Goal: Navigation & Orientation: Understand site structure

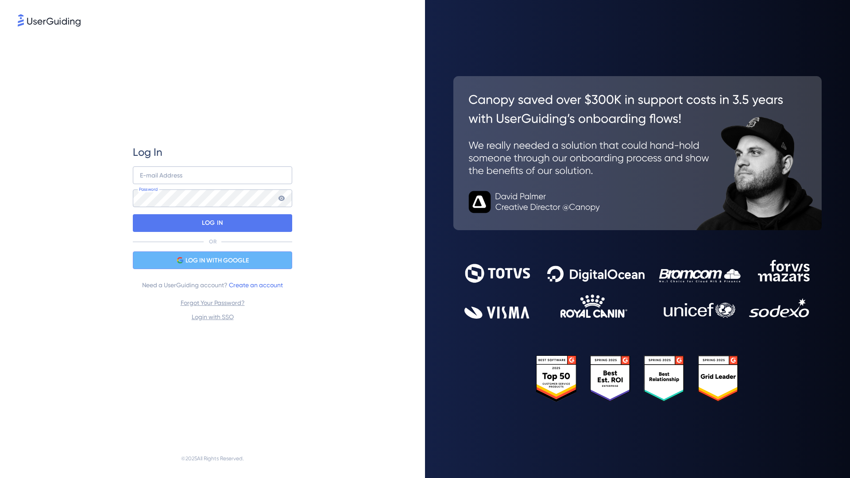
click at [263, 267] on div "LOG IN WITH GOOGLE" at bounding box center [212, 260] width 159 height 18
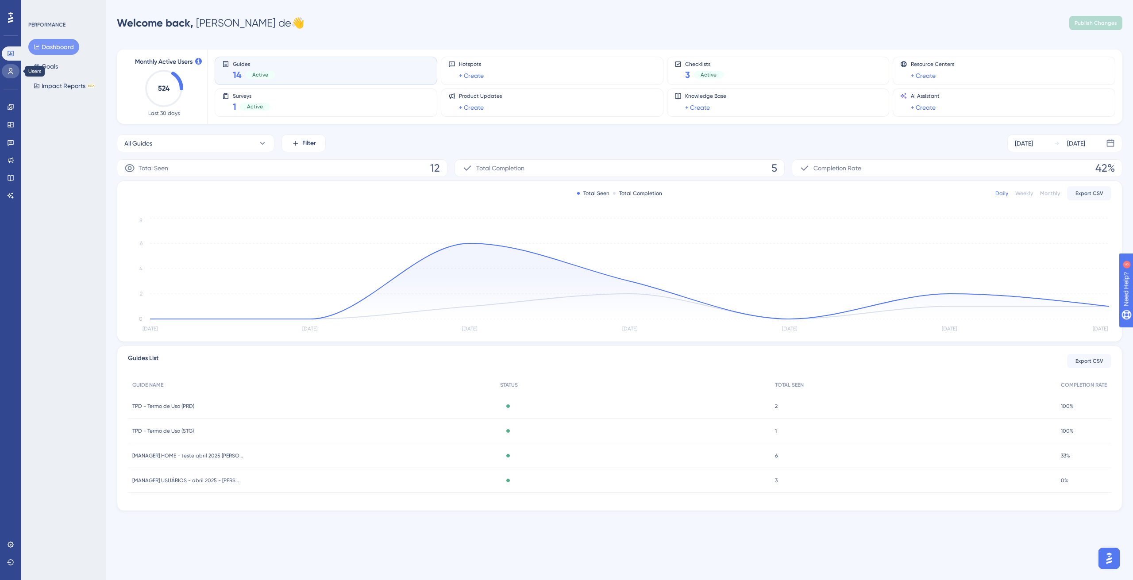
click at [12, 71] on icon at bounding box center [10, 71] width 5 height 6
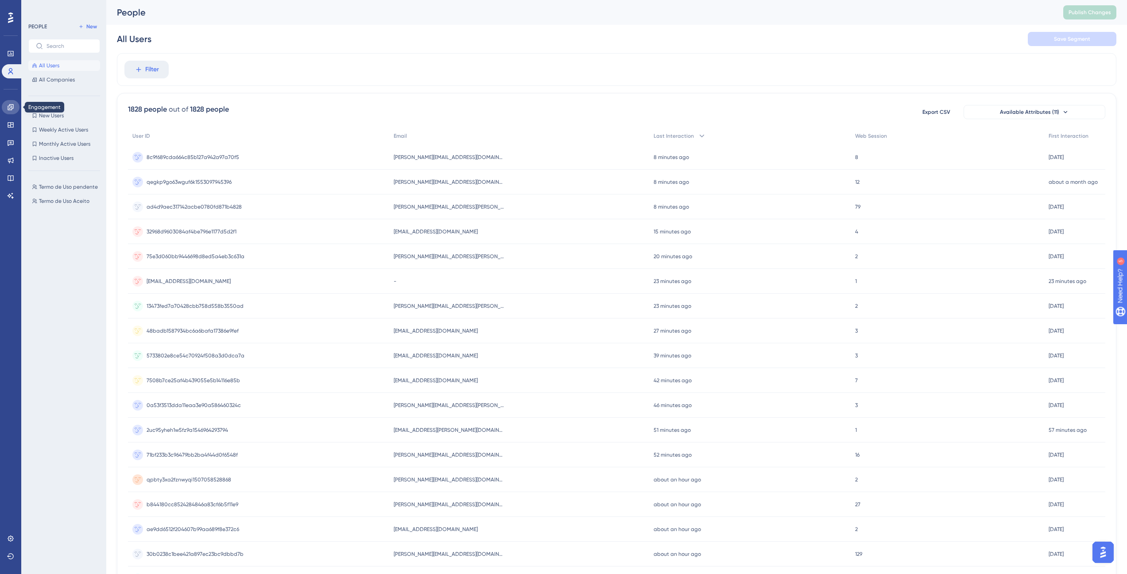
click at [12, 111] on link at bounding box center [11, 107] width 18 height 14
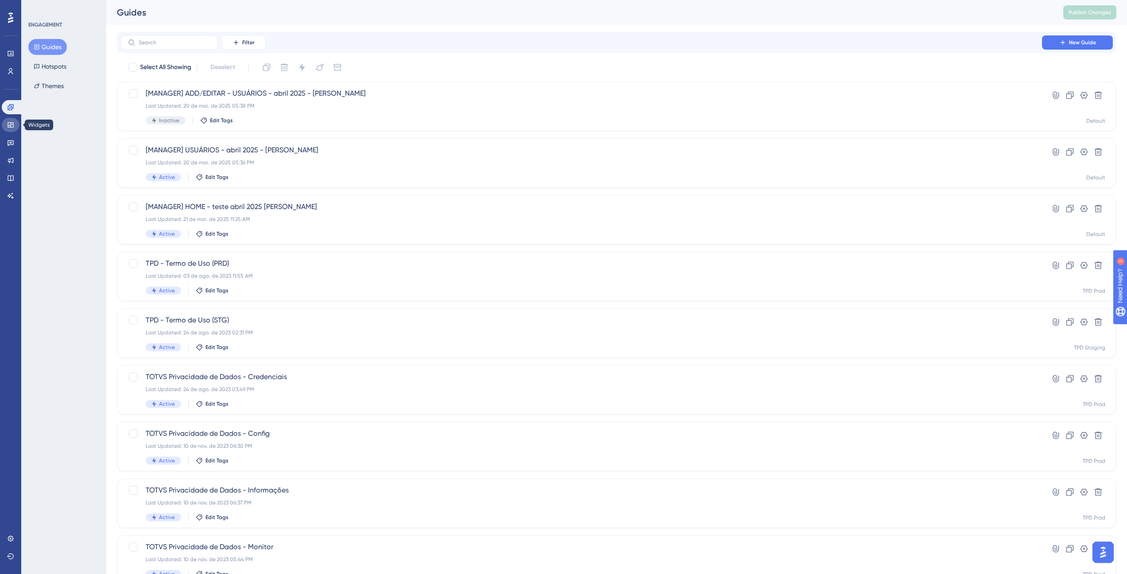
click at [8, 124] on icon at bounding box center [10, 124] width 7 height 7
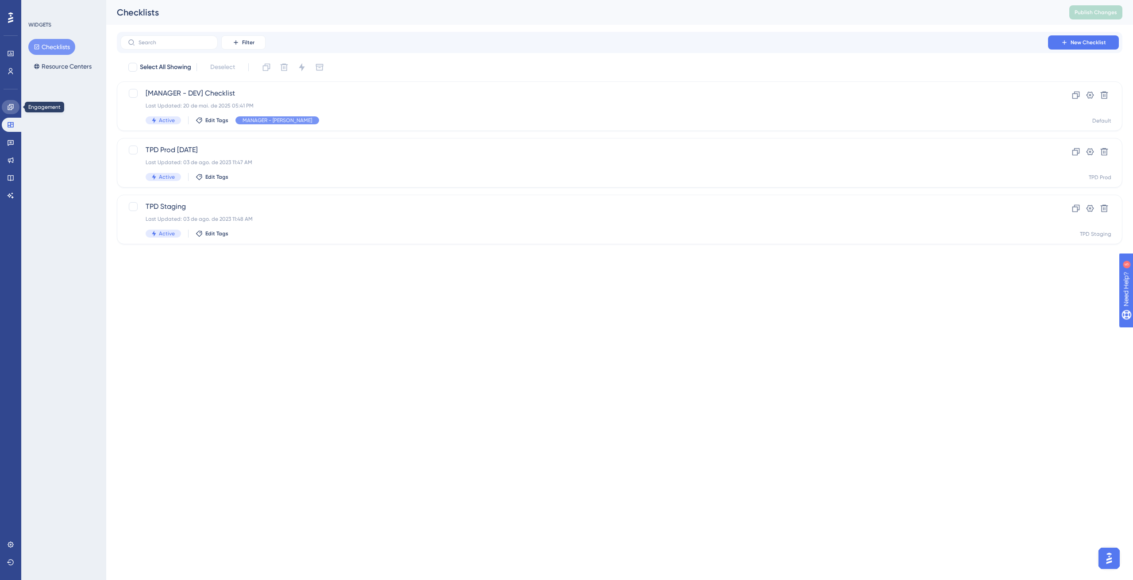
click at [8, 108] on icon at bounding box center [11, 107] width 6 height 6
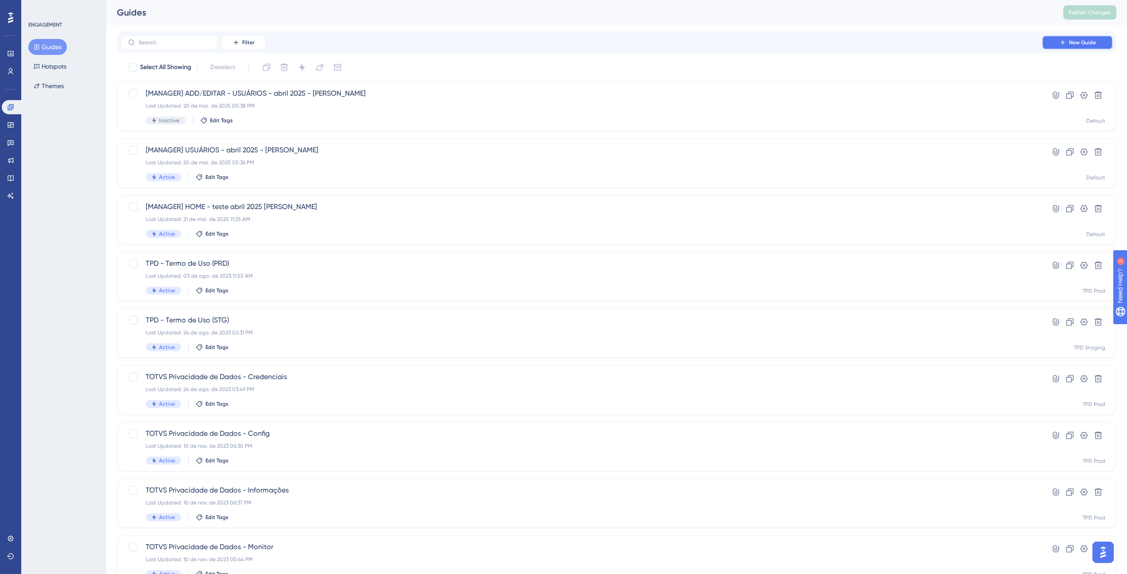
click at [1054, 47] on button "New Guide" at bounding box center [1077, 42] width 71 height 14
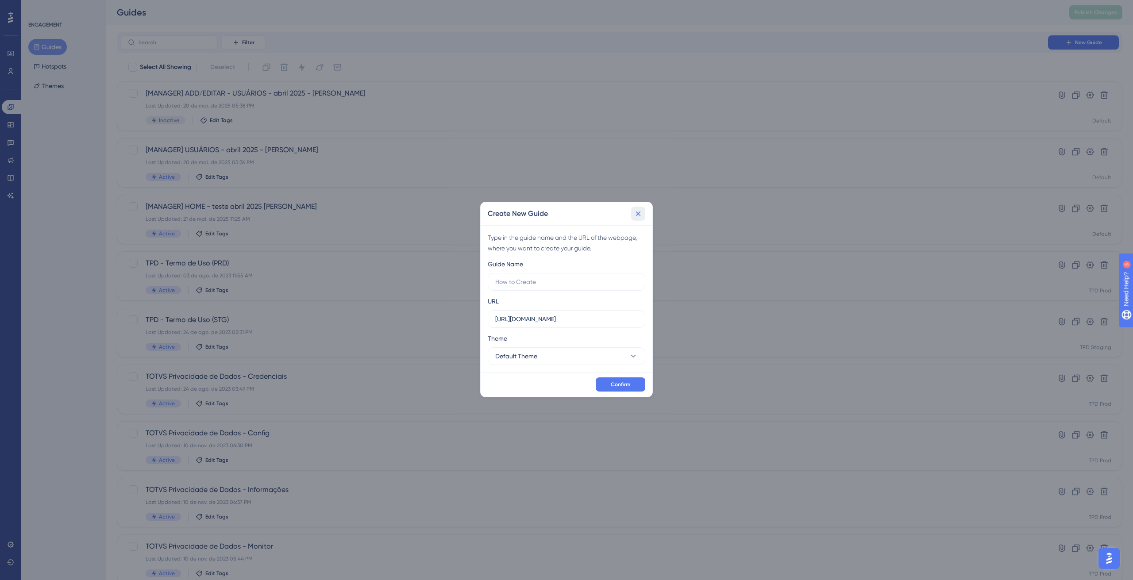
click at [639, 213] on icon at bounding box center [638, 213] width 5 height 5
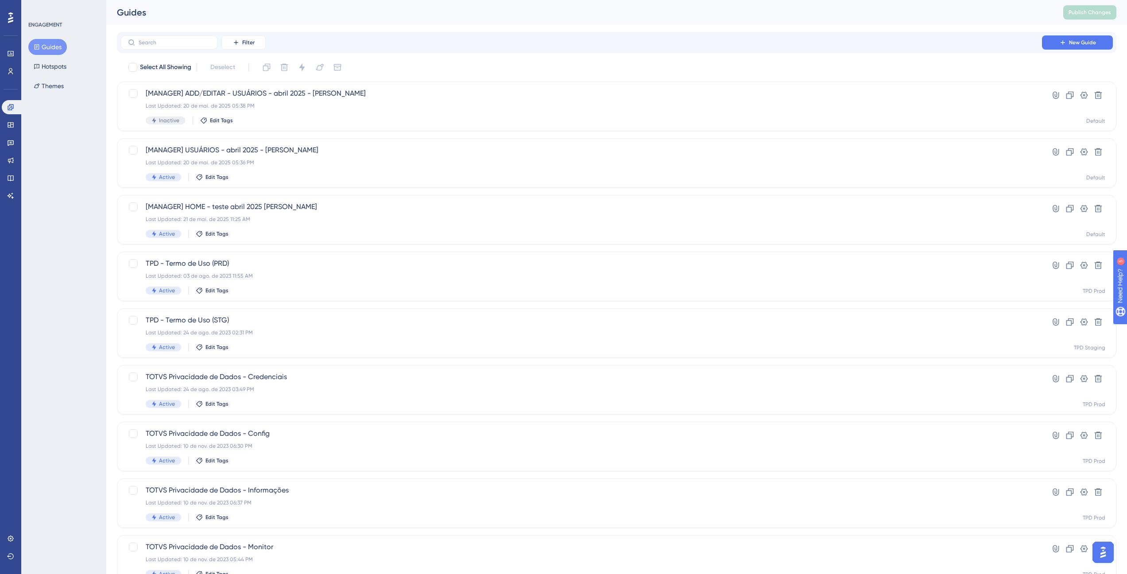
click at [64, 142] on div "ENGAGEMENT Guides Hotspots Themes" at bounding box center [63, 287] width 85 height 574
